Goal: Information Seeking & Learning: Find specific fact

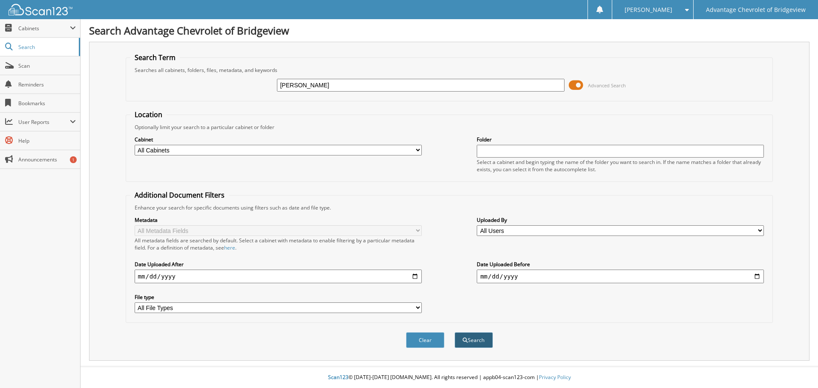
type input "[PERSON_NAME]"
click at [479, 338] on button "Search" at bounding box center [474, 340] width 38 height 16
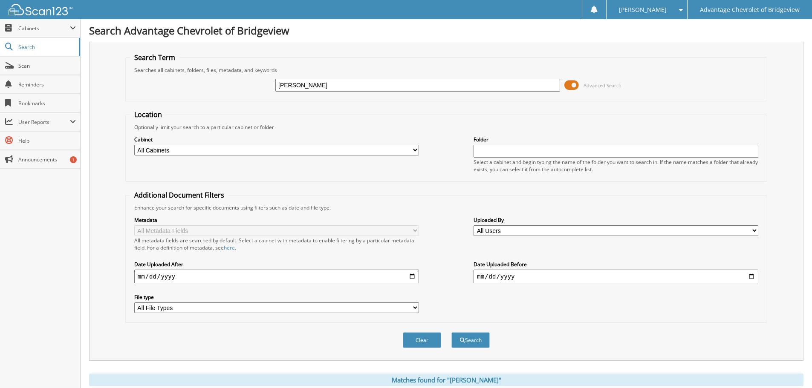
click at [567, 87] on span at bounding box center [571, 85] width 14 height 13
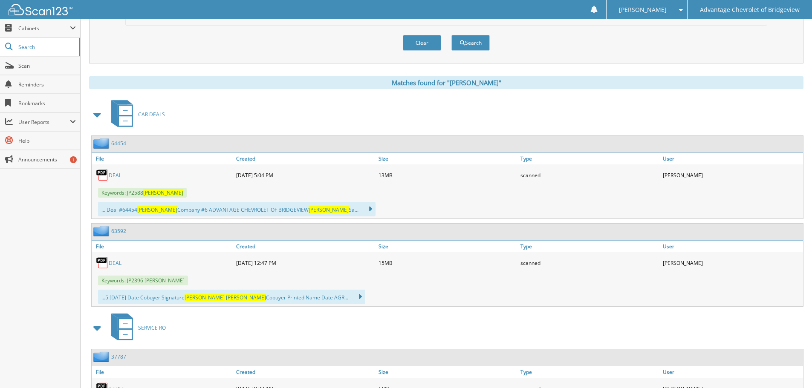
scroll to position [128, 0]
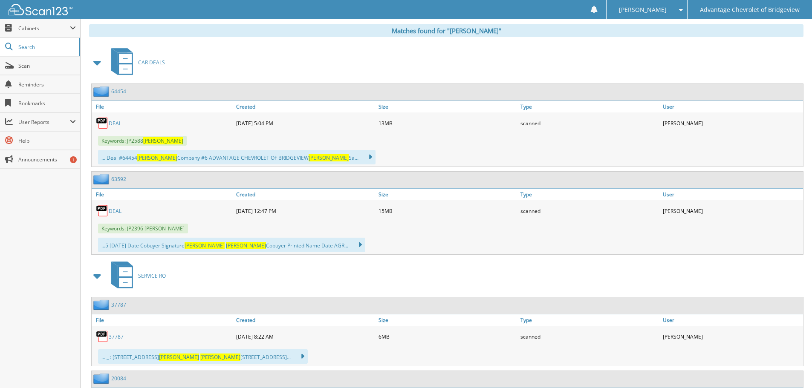
click at [115, 207] on link "DEAL" at bounding box center [115, 210] width 13 height 7
